Goal: Transaction & Acquisition: Obtain resource

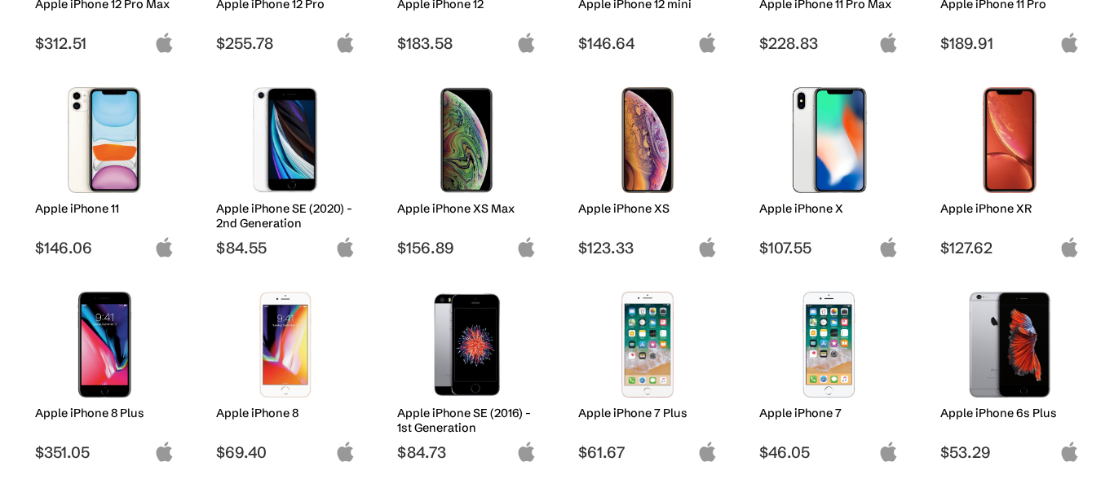
scroll to position [1010, 0]
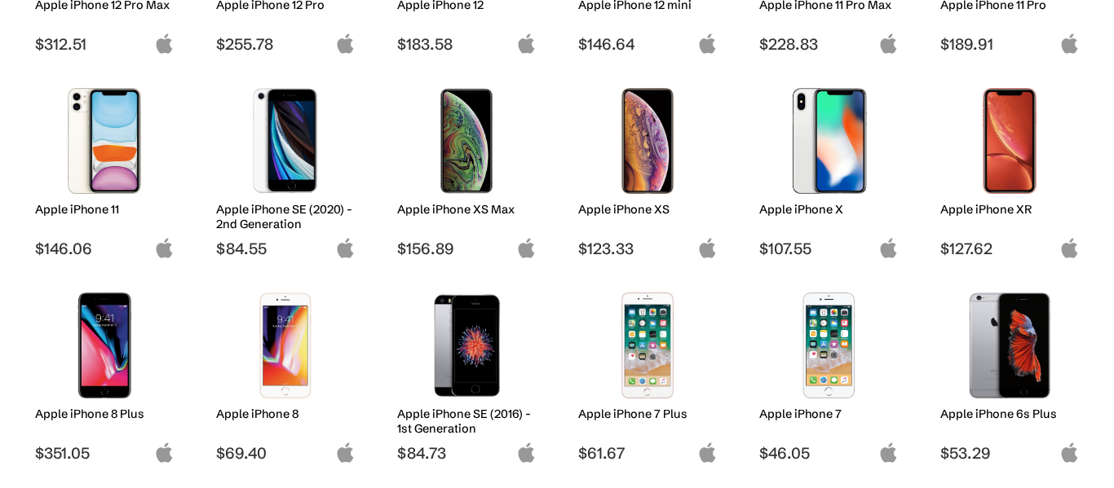
click at [995, 206] on h2 "Apple iPhone XR" at bounding box center [1009, 209] width 139 height 15
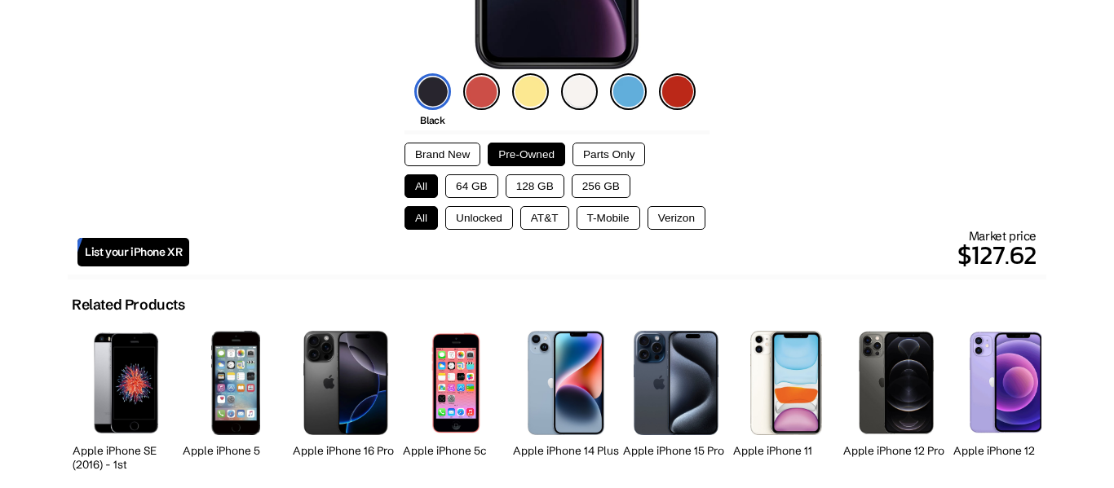
click at [452, 154] on button "Brand New" at bounding box center [442, 155] width 76 height 24
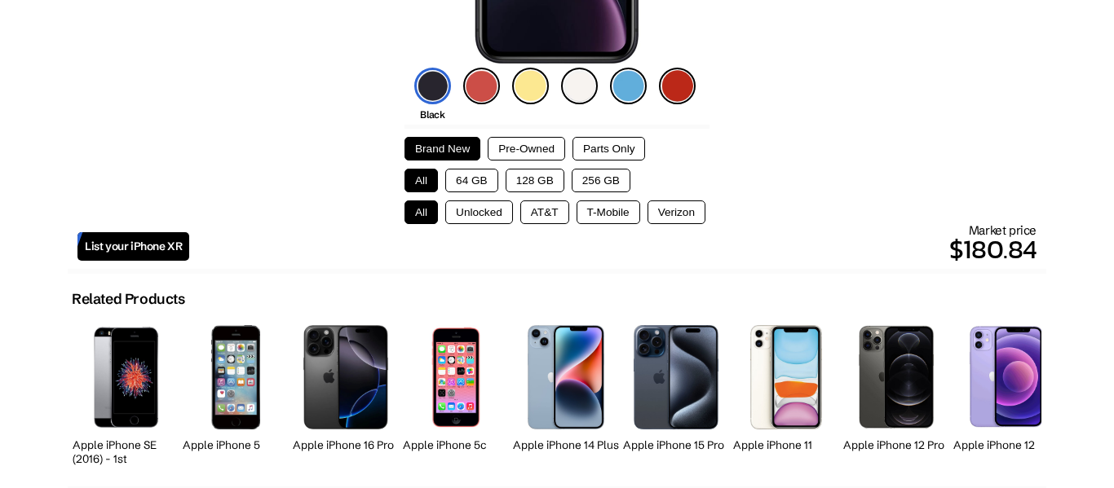
scroll to position [457, 0]
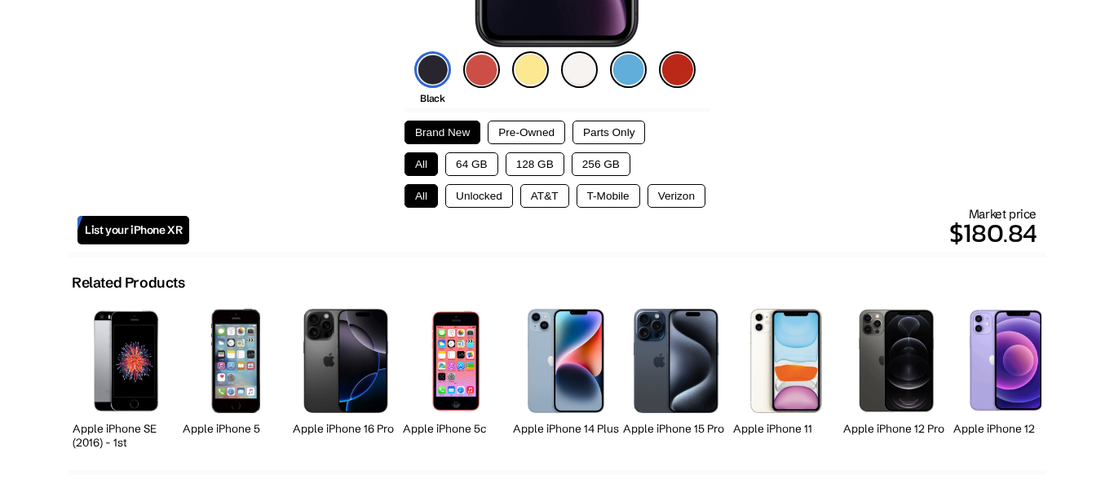
click at [508, 138] on button "Pre-Owned" at bounding box center [526, 133] width 77 height 24
click at [472, 198] on button "Unlocked" at bounding box center [479, 196] width 68 height 24
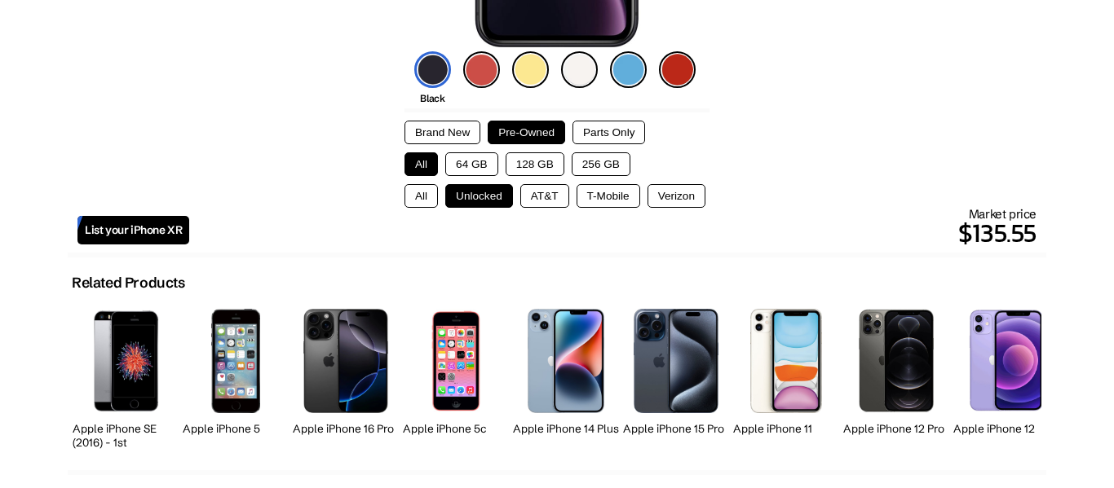
click at [603, 162] on button "256 GB" at bounding box center [601, 164] width 59 height 24
click at [412, 162] on button "All" at bounding box center [420, 164] width 33 height 24
click at [424, 207] on button "All" at bounding box center [420, 196] width 33 height 24
click at [133, 229] on span "List your iPhone XR" at bounding box center [133, 230] width 97 height 14
